Goal: Find specific page/section: Find specific page/section

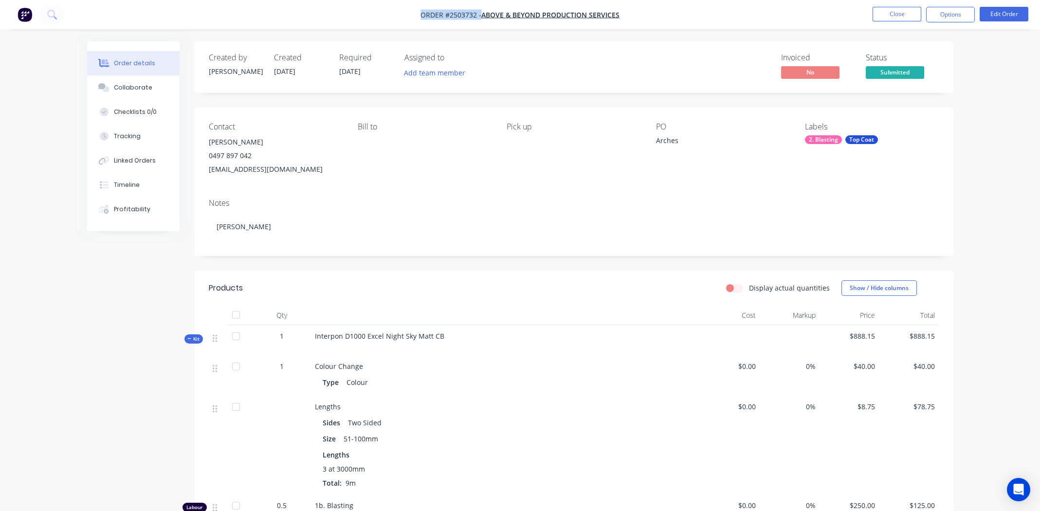
drag, startPoint x: 635, startPoint y: 18, endPoint x: 412, endPoint y: 17, distance: 223.4
click at [412, 17] on nav "Order #2503732 - Above & Beyond Production Services Close Options Edit Order" at bounding box center [520, 14] width 1040 height 29
click at [361, 18] on nav "Order #2503732 - Above & Beyond Production Services Close Options Edit Order" at bounding box center [520, 14] width 1040 height 29
drag, startPoint x: 418, startPoint y: 15, endPoint x: 472, endPoint y: 20, distance: 53.8
click at [472, 20] on nav "Order #2503732 - Above & Beyond Production Services Close Options Edit Order" at bounding box center [520, 14] width 1040 height 29
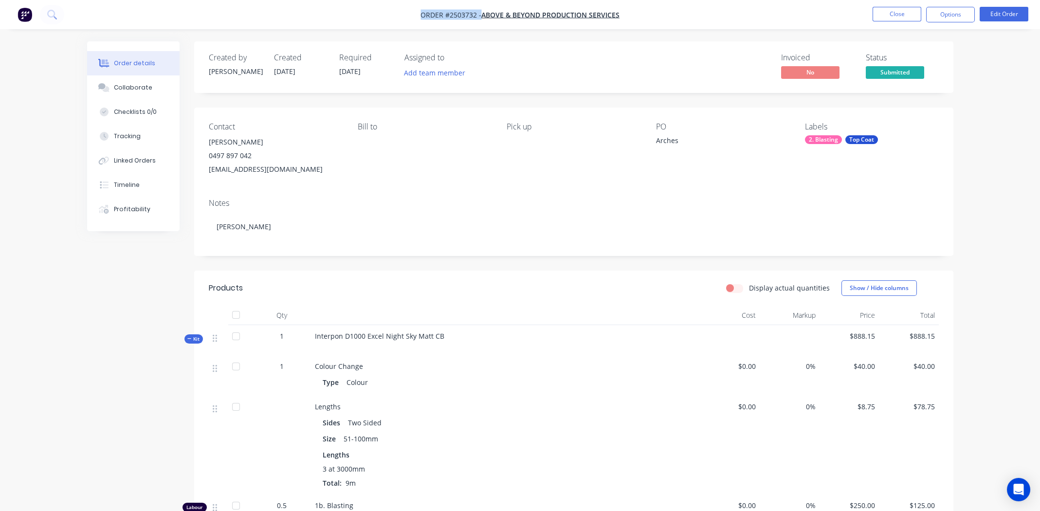
copy div "Order #2503732 - Above & Beyond Production Services Close Options Edit Order"
click at [123, 94] on button "Collaborate" at bounding box center [133, 87] width 92 height 24
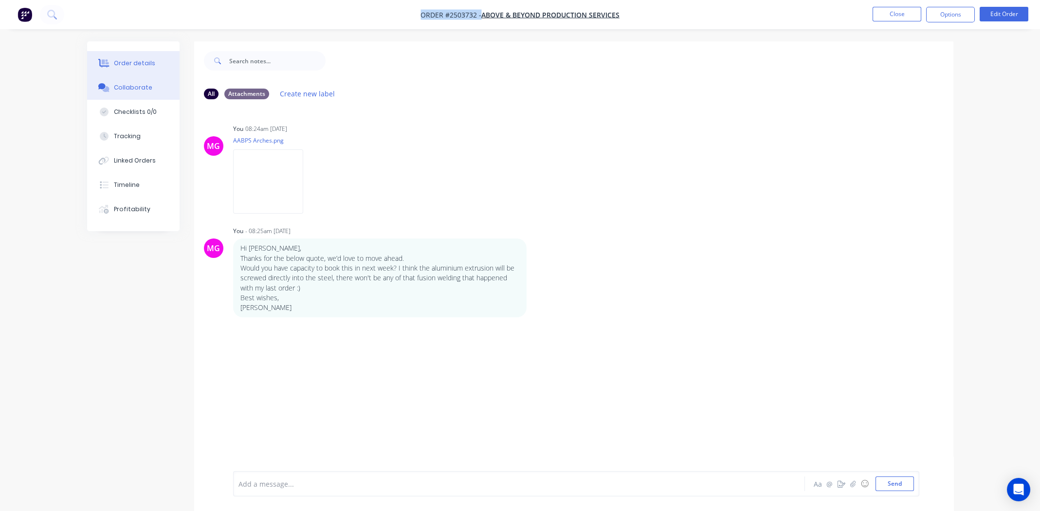
drag, startPoint x: 121, startPoint y: 61, endPoint x: 128, endPoint y: 65, distance: 7.8
click at [121, 60] on div "Order details" at bounding box center [134, 63] width 41 height 9
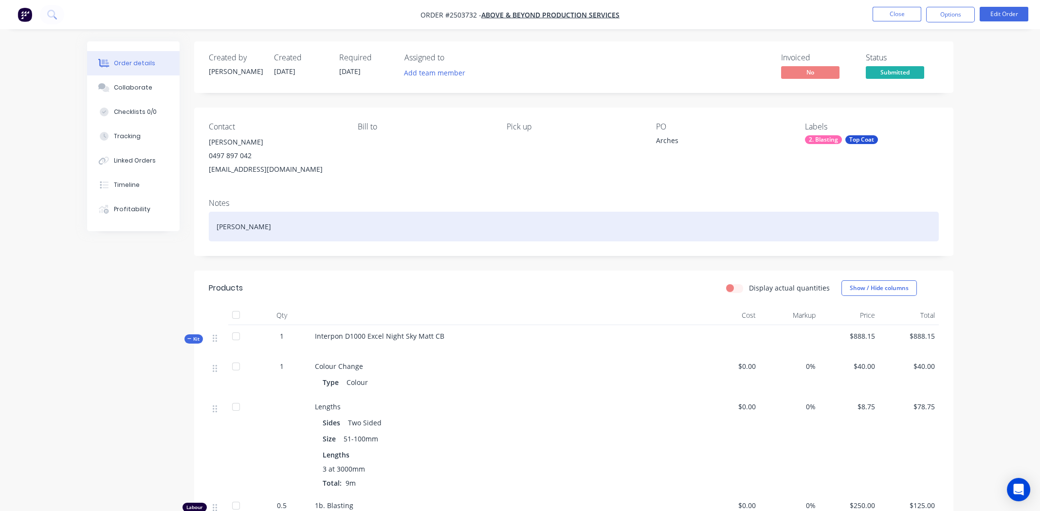
click at [299, 232] on div "[PERSON_NAME]" at bounding box center [574, 227] width 730 height 30
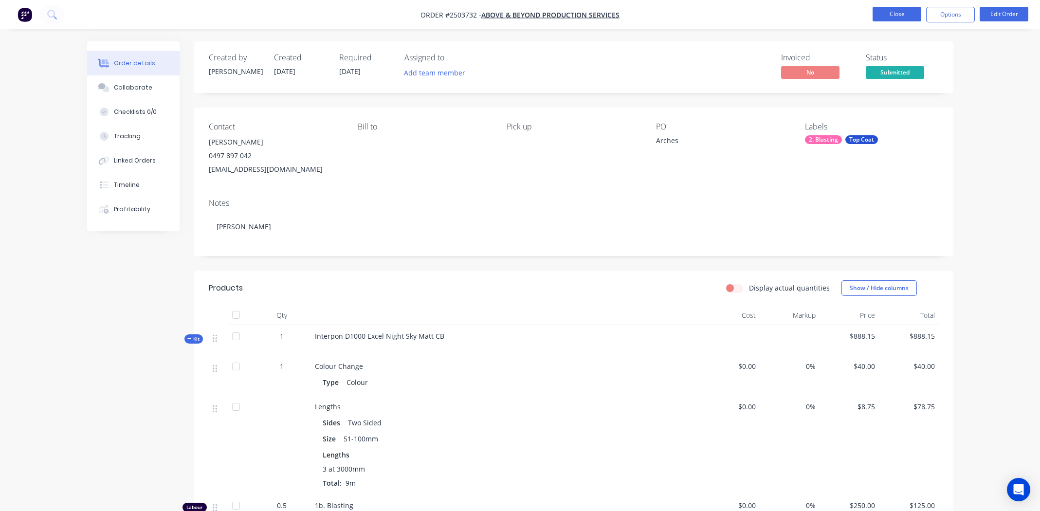
click at [895, 14] on button "Close" at bounding box center [897, 14] width 49 height 15
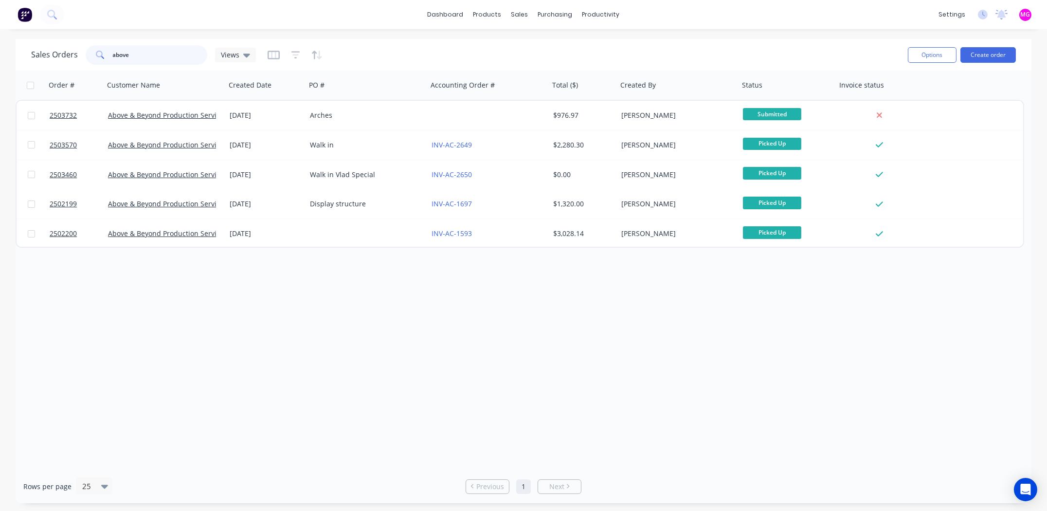
click at [156, 55] on input "above" at bounding box center [160, 54] width 95 height 19
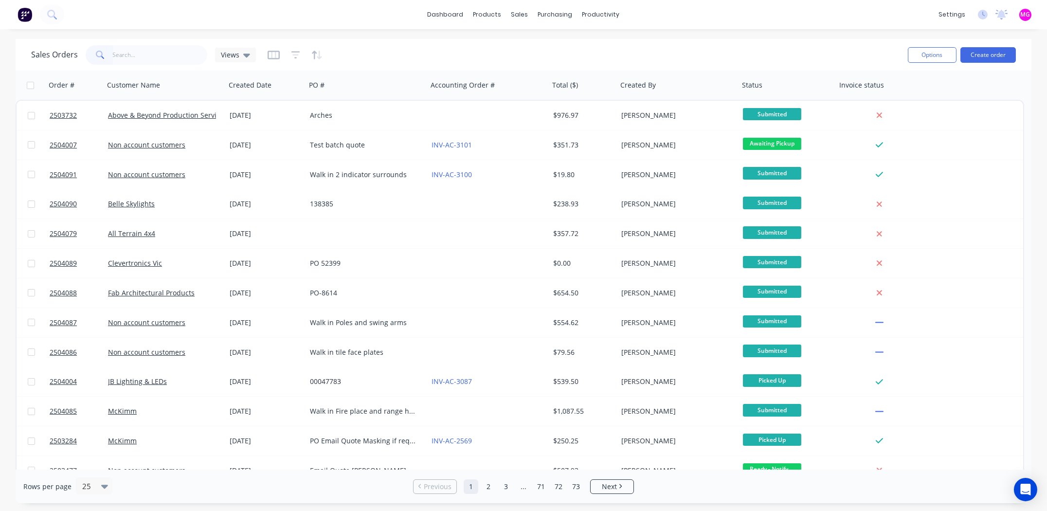
click at [827, 6] on div "dashboard products sales purchasing productivity dashboard products Product Cat…" at bounding box center [523, 14] width 1047 height 29
